Goal: Transaction & Acquisition: Purchase product/service

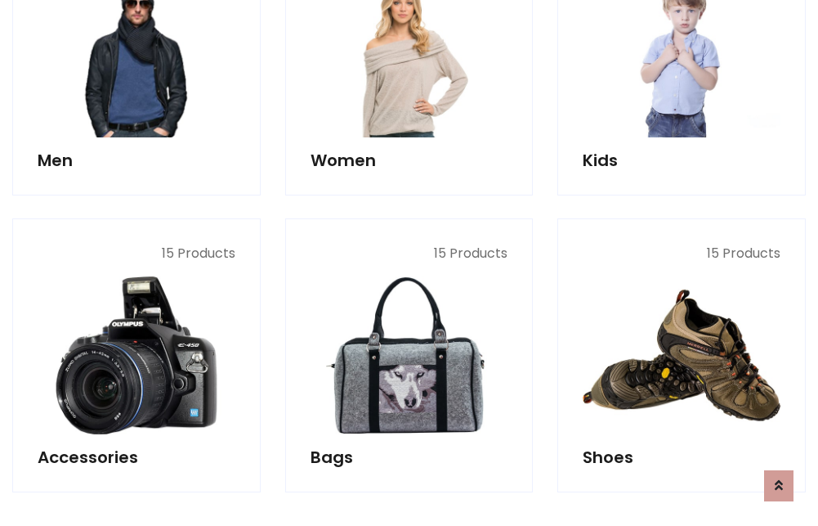
scroll to position [547, 0]
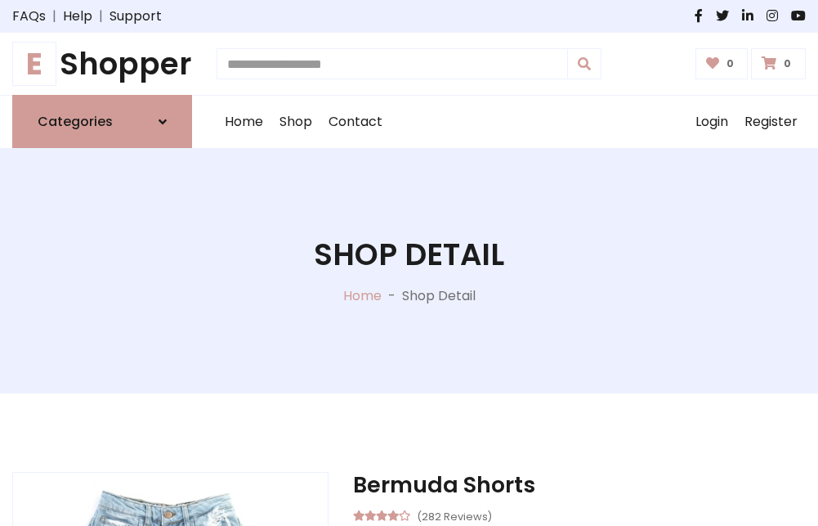
click at [102, 64] on h1 "E Shopper" at bounding box center [102, 64] width 180 height 36
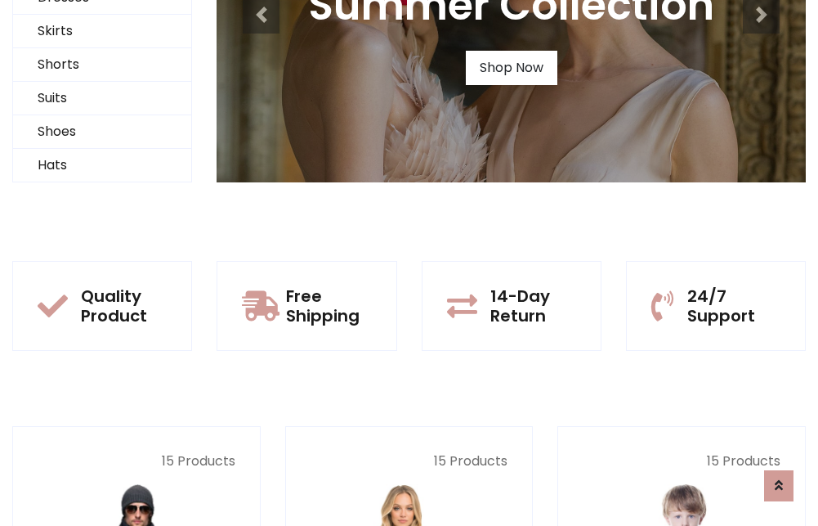
scroll to position [158, 0]
